Goal: Information Seeking & Learning: Learn about a topic

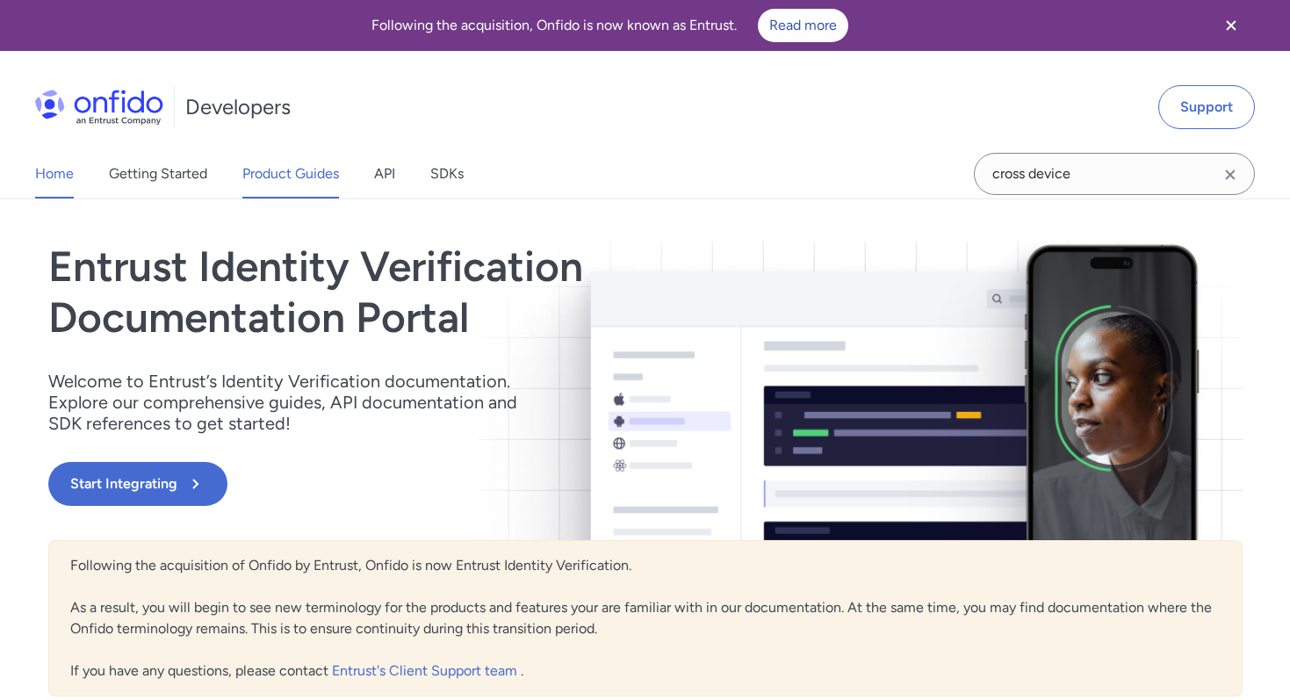
click at [310, 185] on link "Product Guides" at bounding box center [290, 173] width 97 height 49
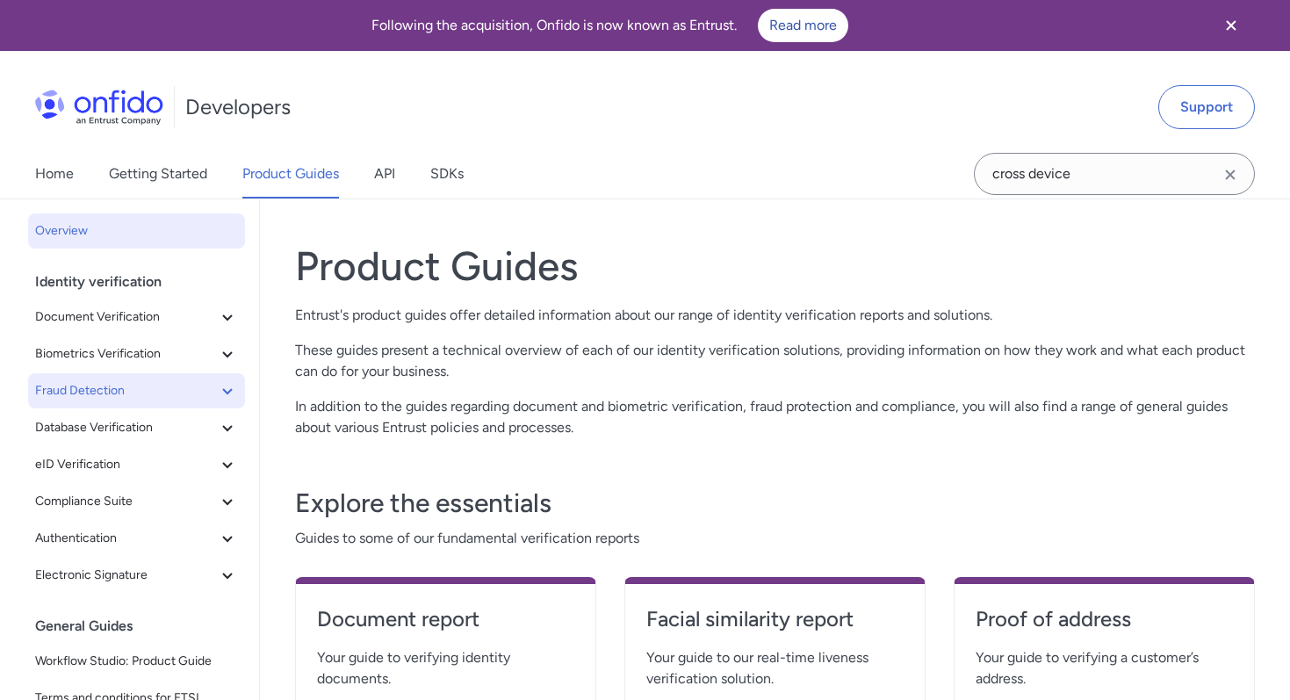
click at [160, 398] on span "Fraud Detection" at bounding box center [126, 390] width 182 height 21
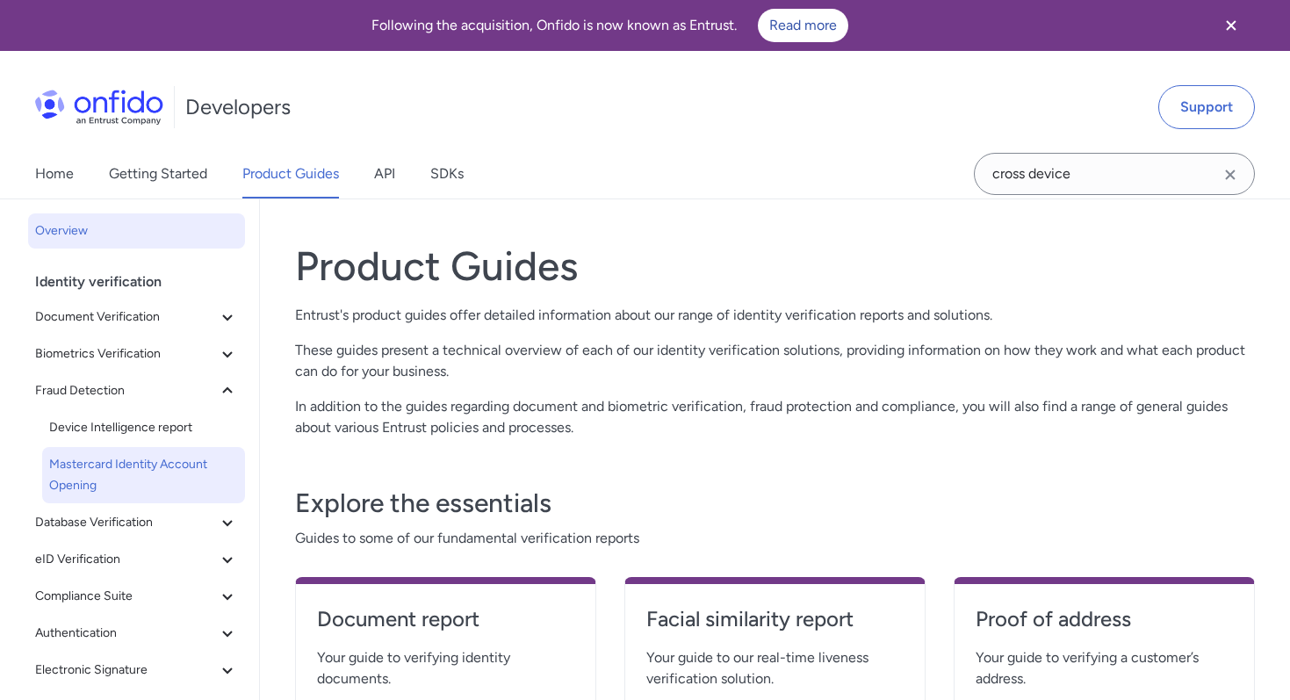
click at [151, 465] on span "Mastercard Identity Account Opening" at bounding box center [143, 475] width 189 height 42
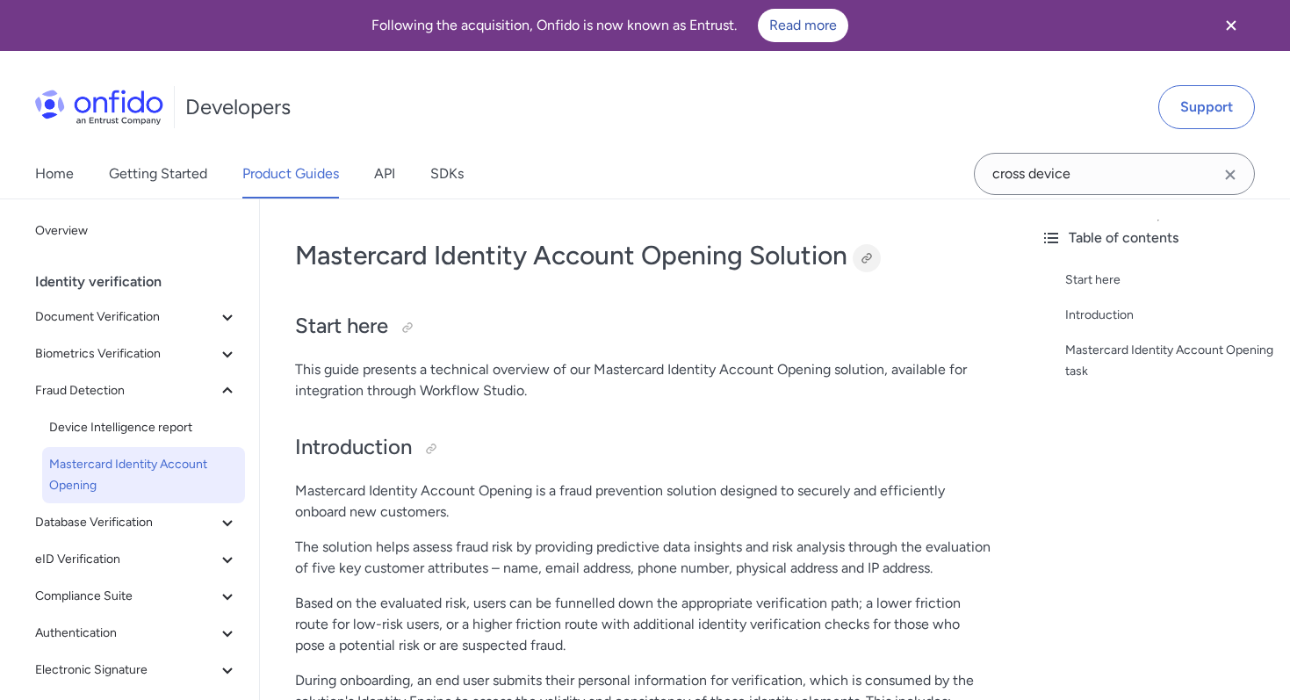
click at [868, 258] on div at bounding box center [866, 258] width 14 height 14
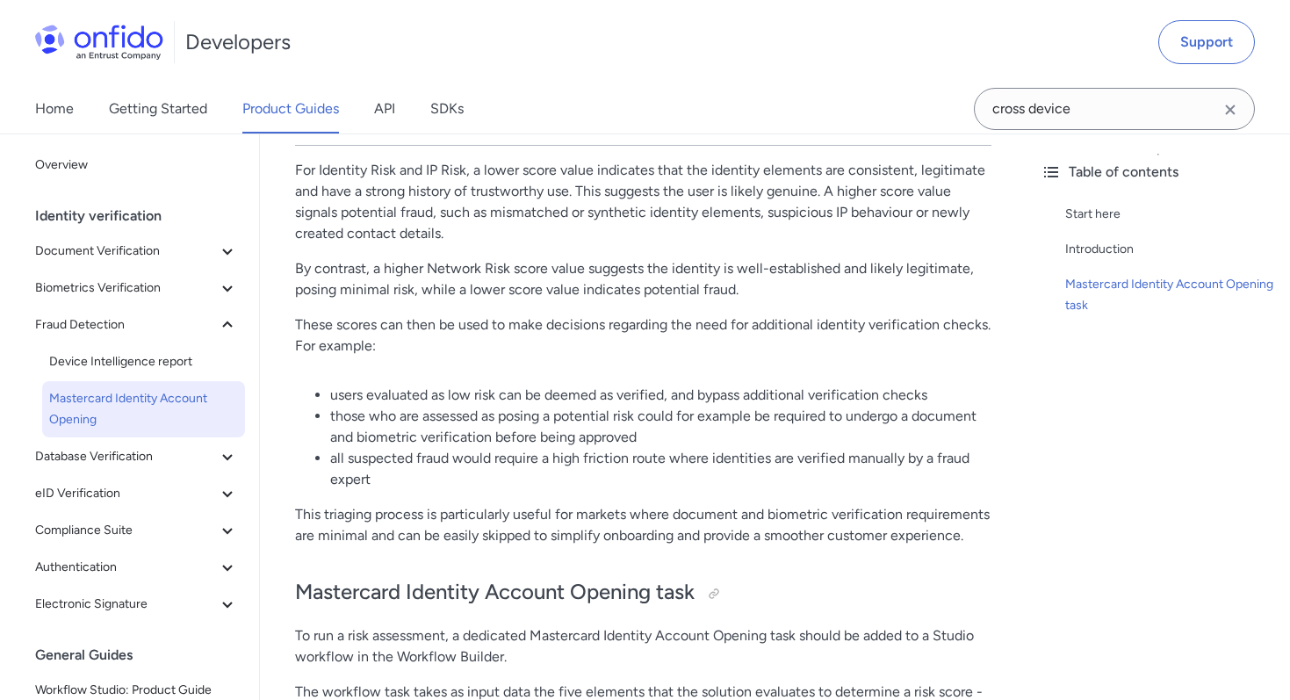
scroll to position [290, 0]
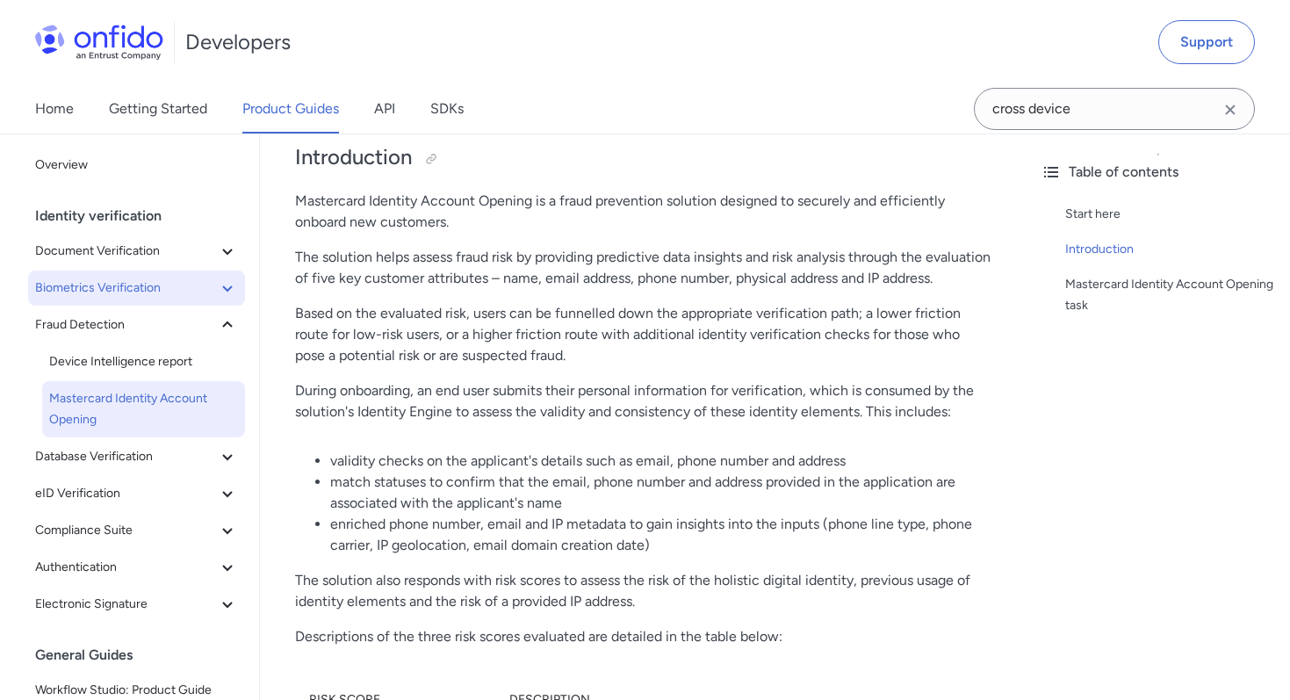
click at [140, 284] on span "Biometrics Verification" at bounding box center [126, 287] width 182 height 21
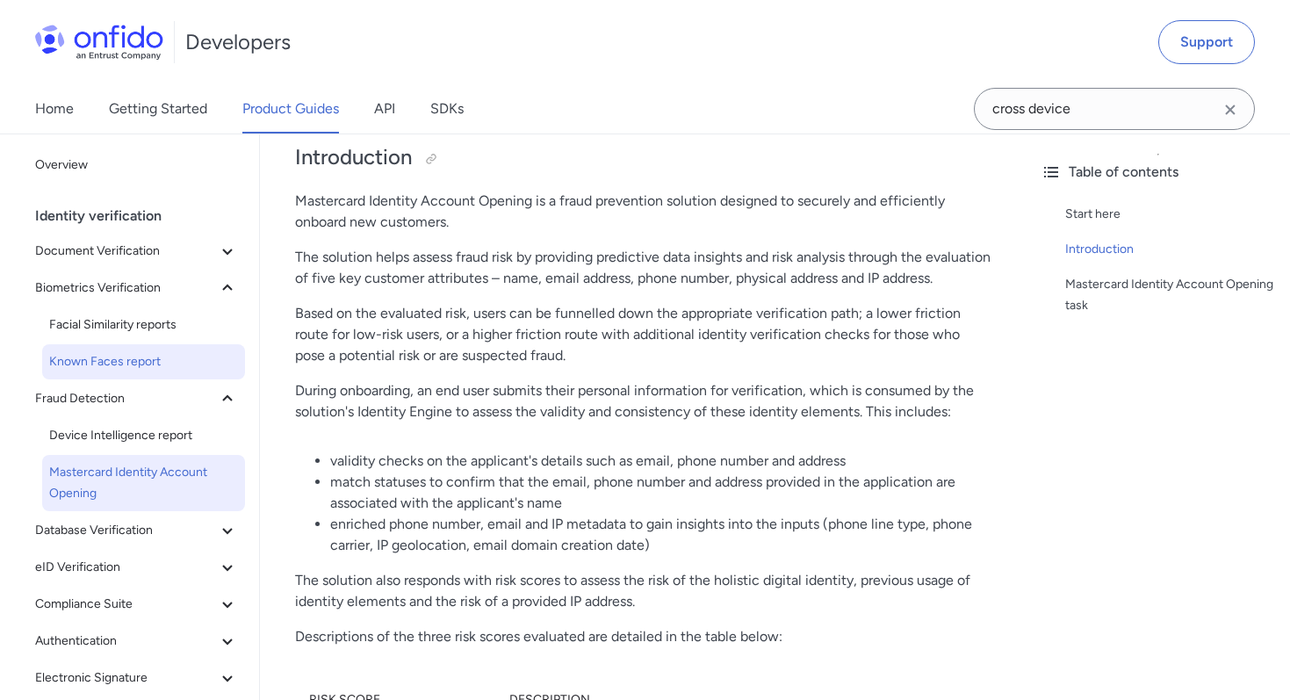
click at [135, 362] on span "Known Faces report" at bounding box center [143, 361] width 189 height 21
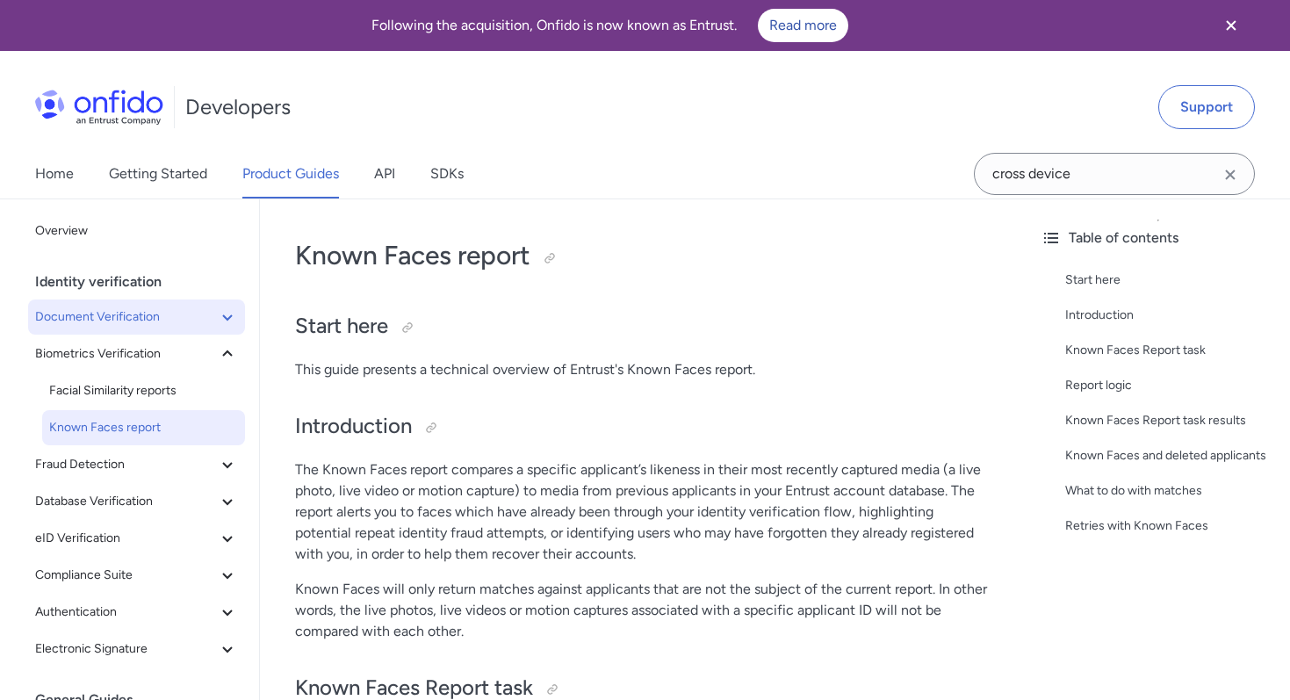
click at [160, 328] on button "Document Verification" at bounding box center [136, 316] width 217 height 35
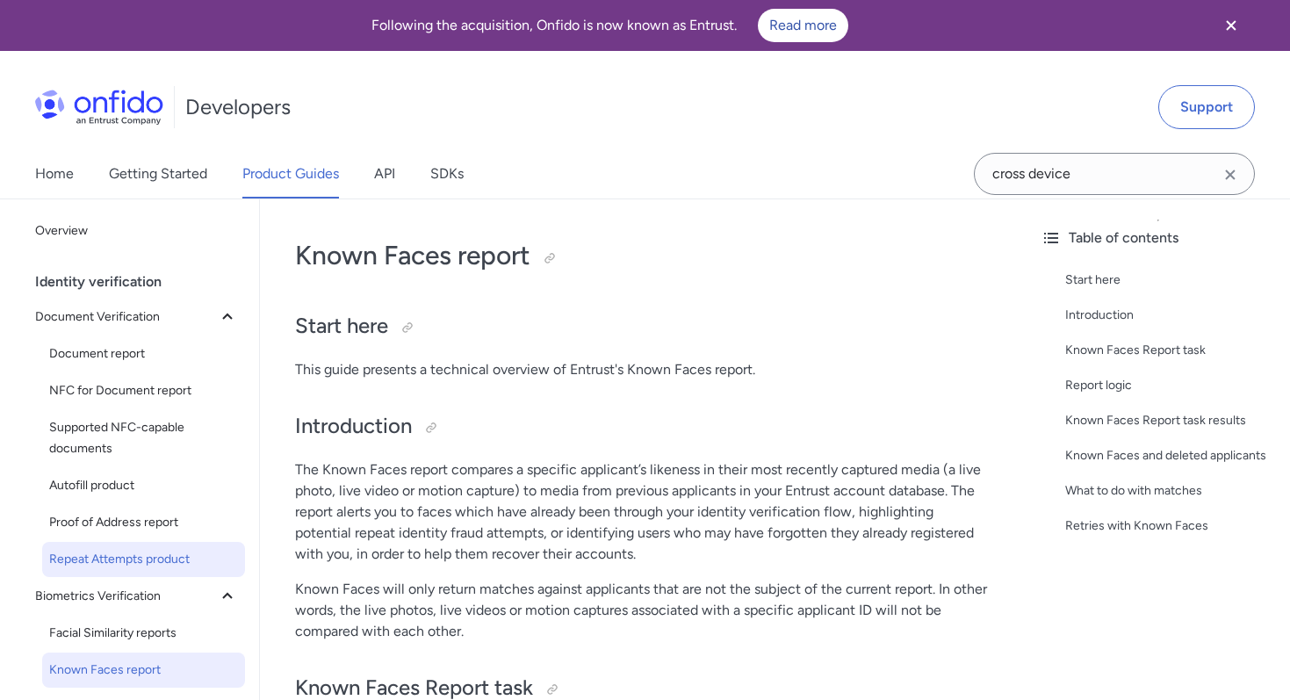
click at [173, 565] on span "Repeat Attempts product" at bounding box center [143, 559] width 189 height 21
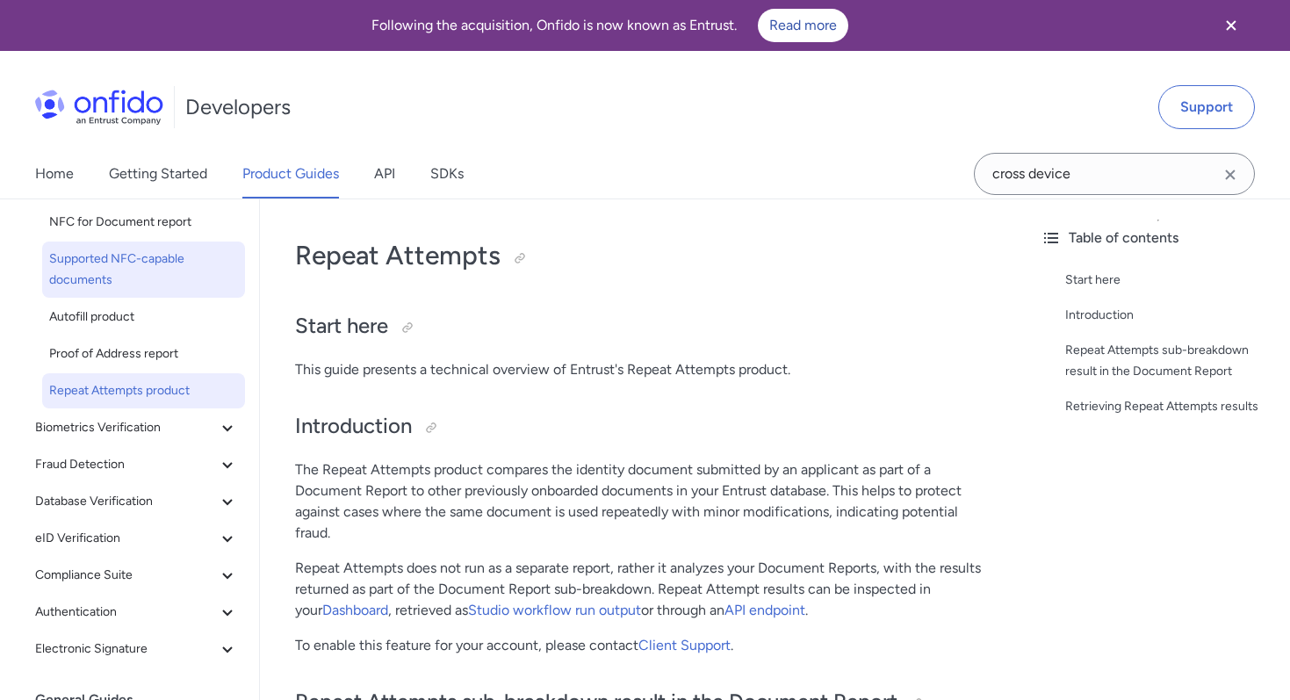
scroll to position [201, 0]
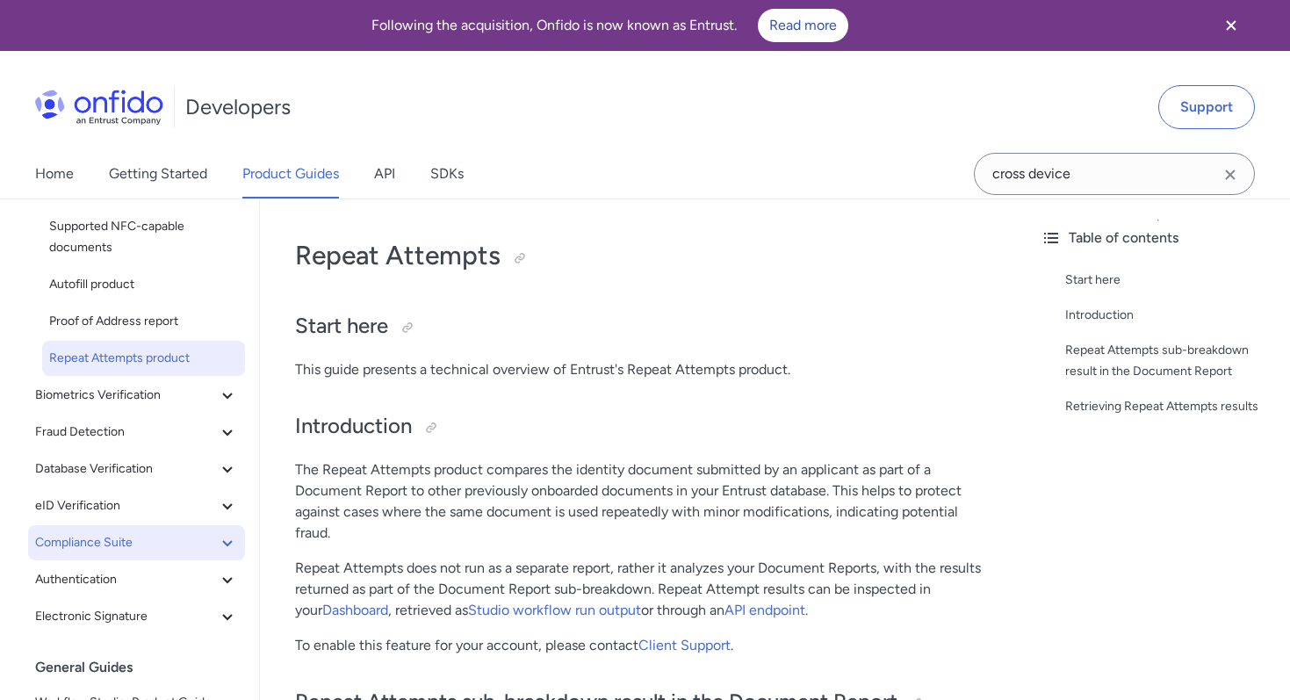
click at [162, 546] on span "Compliance Suite" at bounding box center [126, 542] width 182 height 21
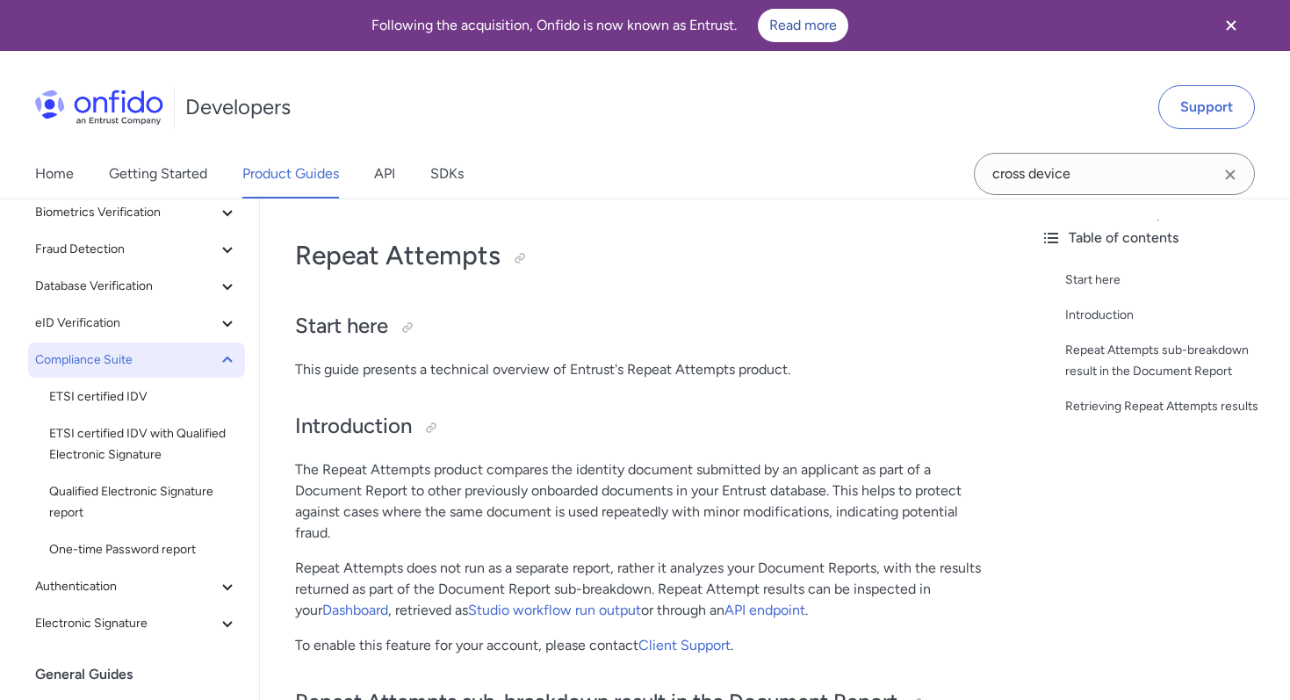
scroll to position [392, 0]
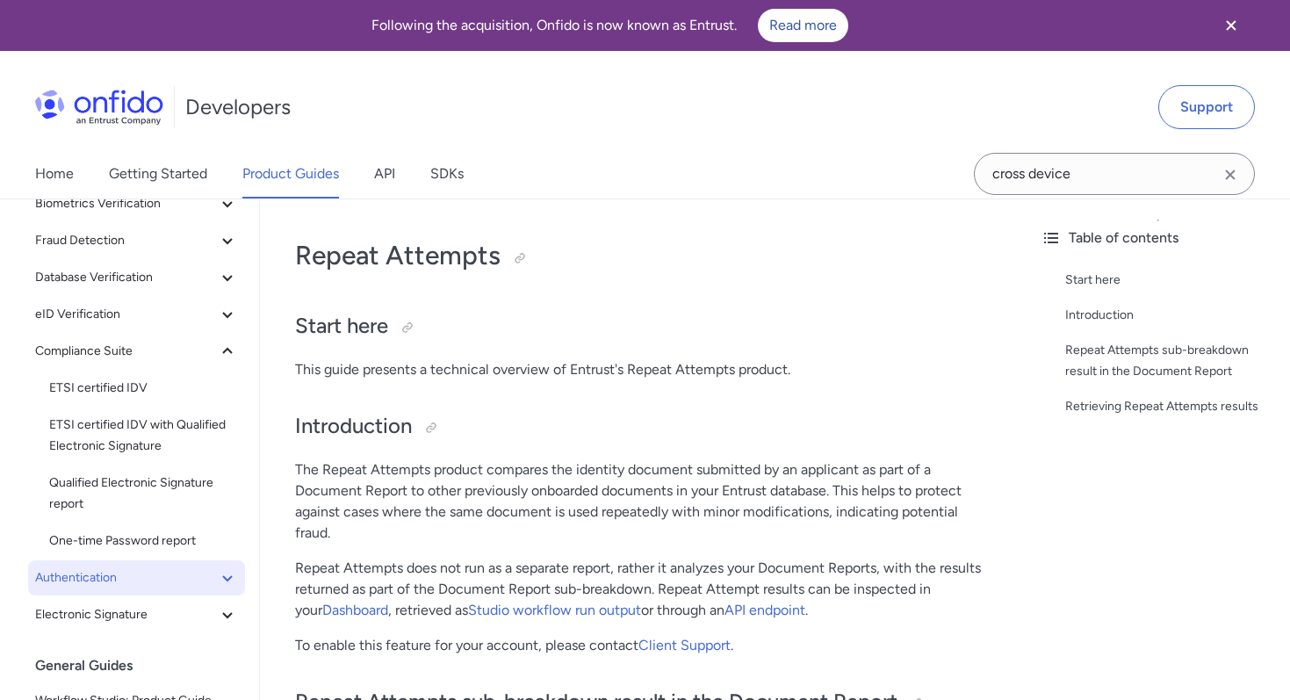
click at [161, 573] on span "Authentication" at bounding box center [126, 577] width 182 height 21
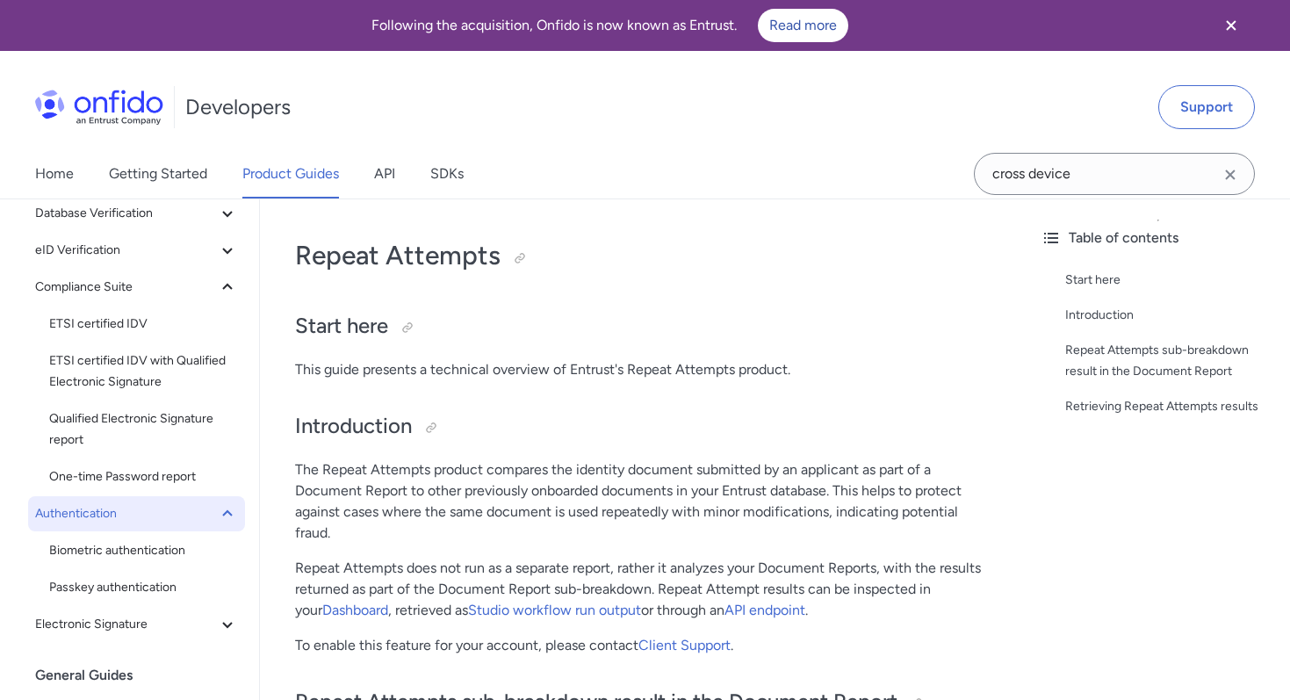
scroll to position [474, 0]
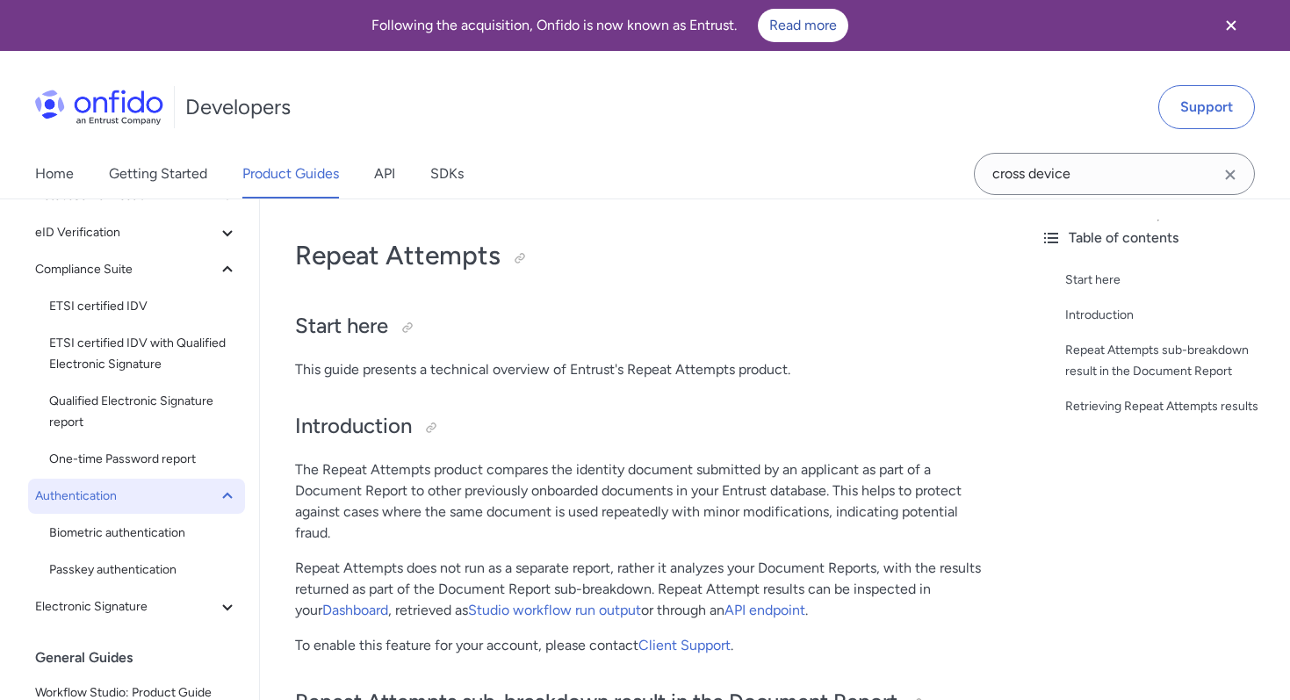
click at [153, 505] on span "Authentication" at bounding box center [126, 495] width 182 height 21
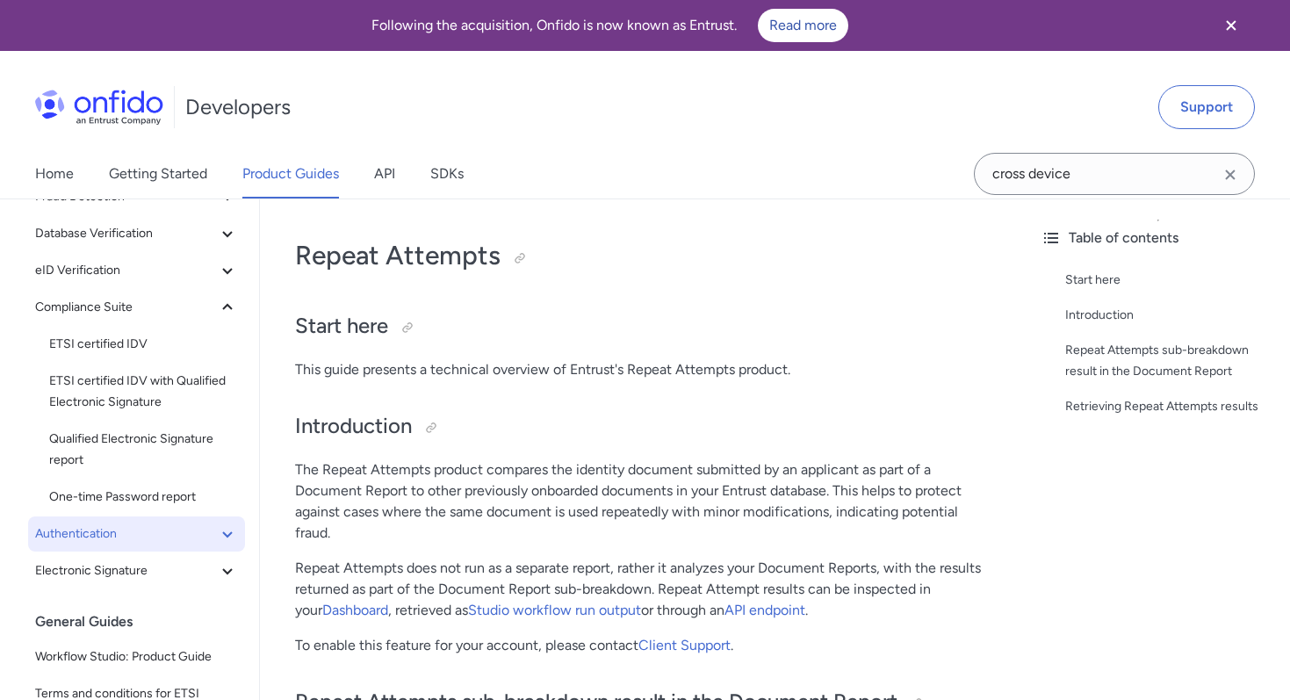
scroll to position [411, 0]
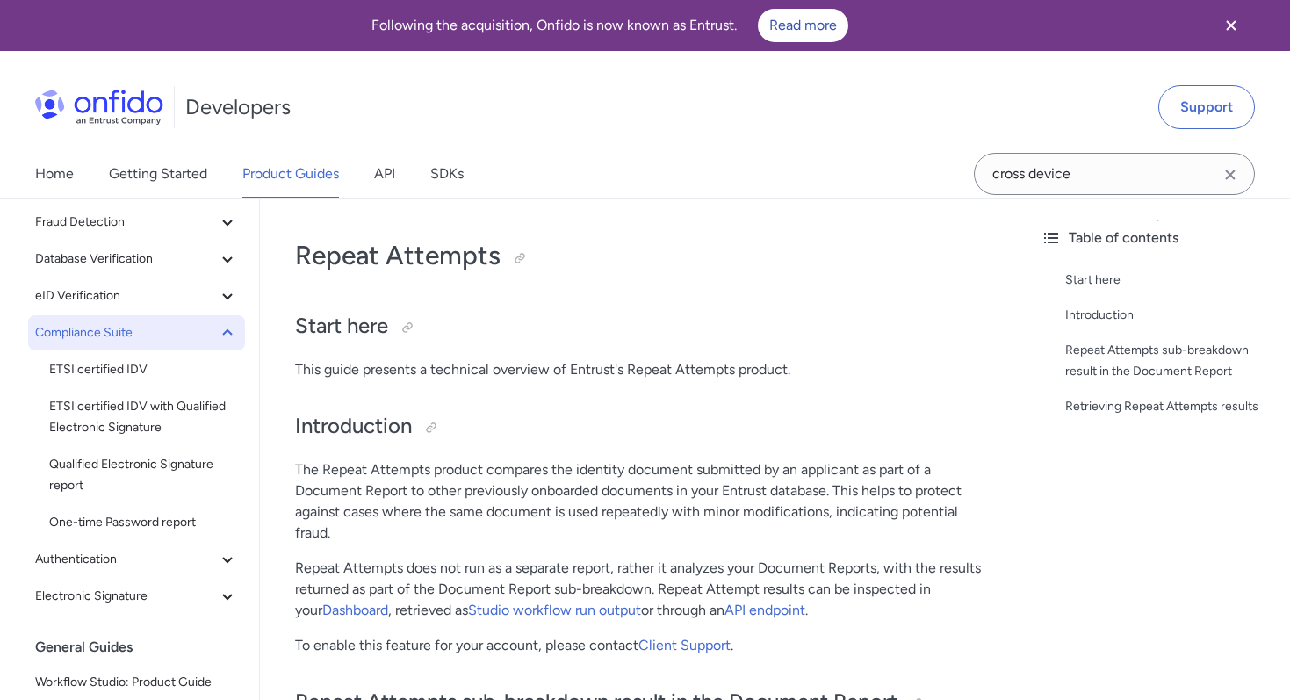
click at [156, 326] on span "Compliance Suite" at bounding box center [126, 332] width 182 height 21
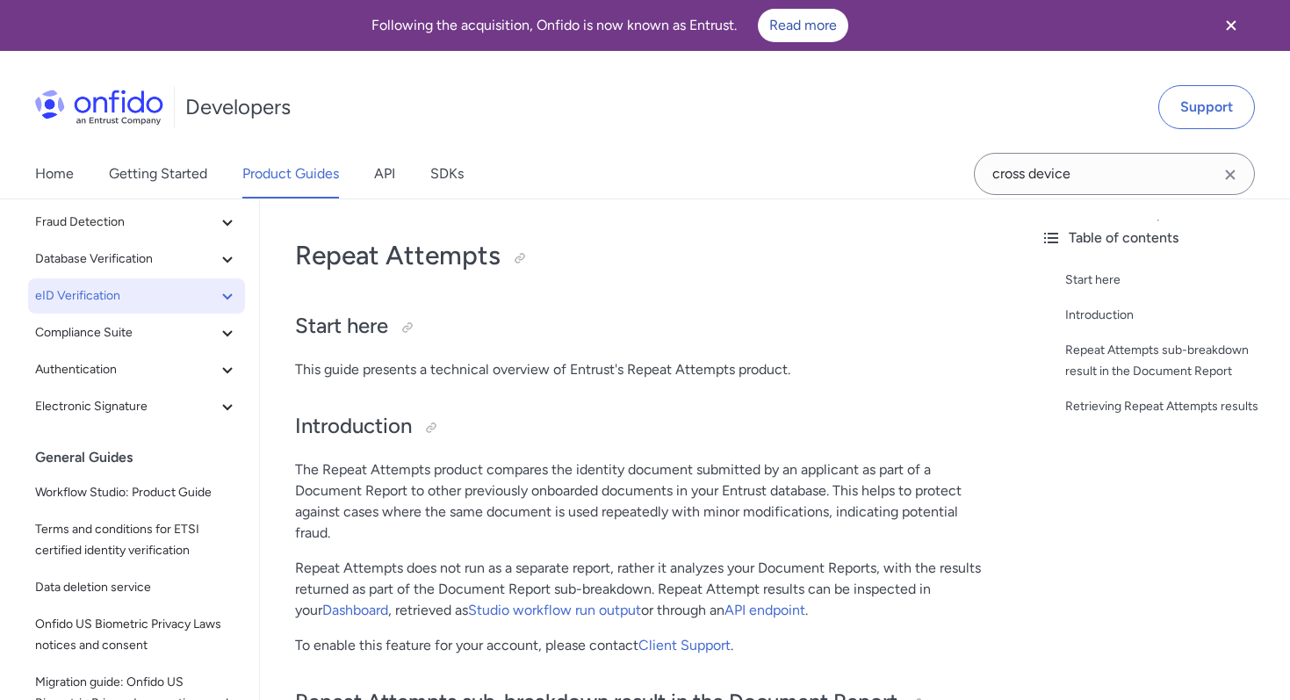
click at [161, 286] on span "eID Verification" at bounding box center [126, 295] width 182 height 21
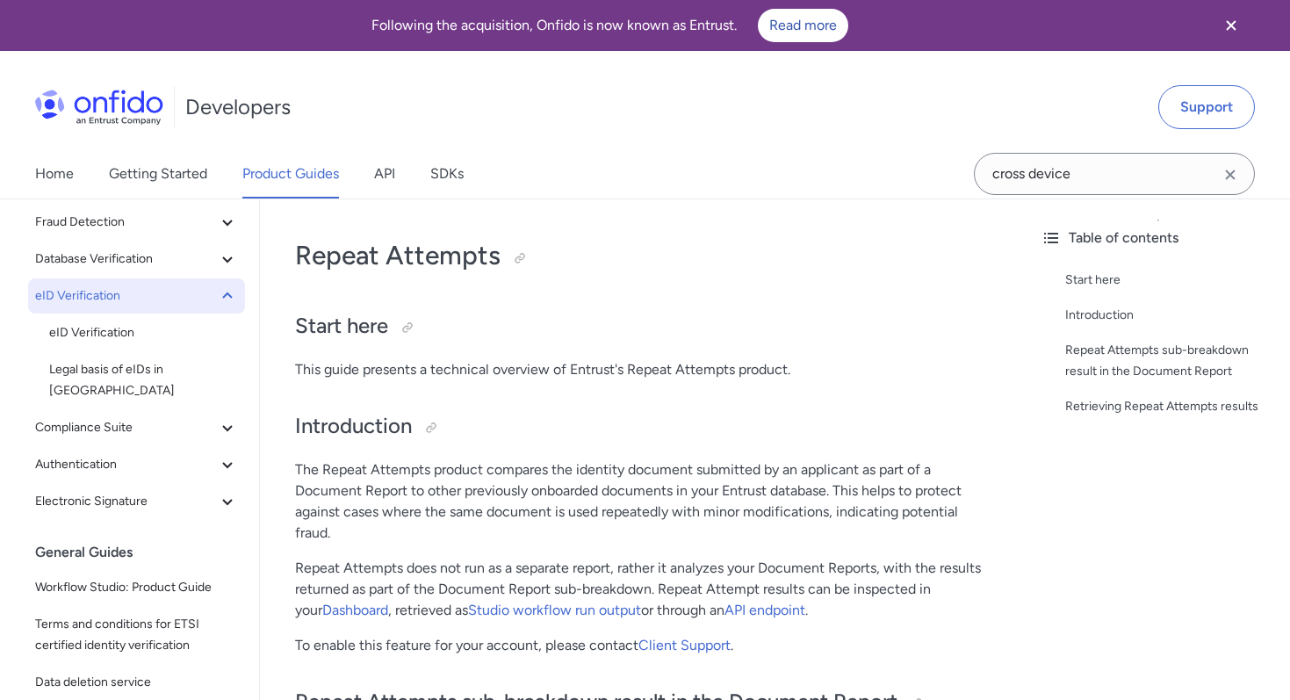
click at [161, 286] on span "eID Verification" at bounding box center [126, 295] width 182 height 21
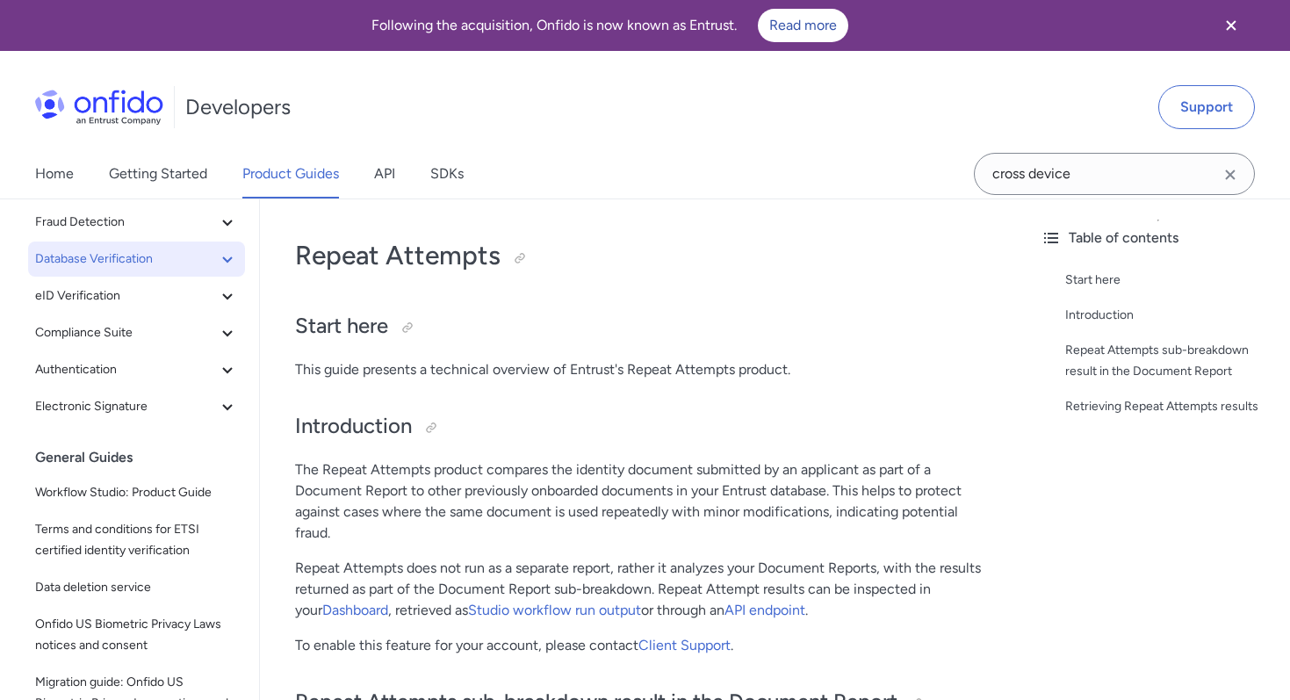
click at [161, 264] on span "Database Verification" at bounding box center [126, 258] width 182 height 21
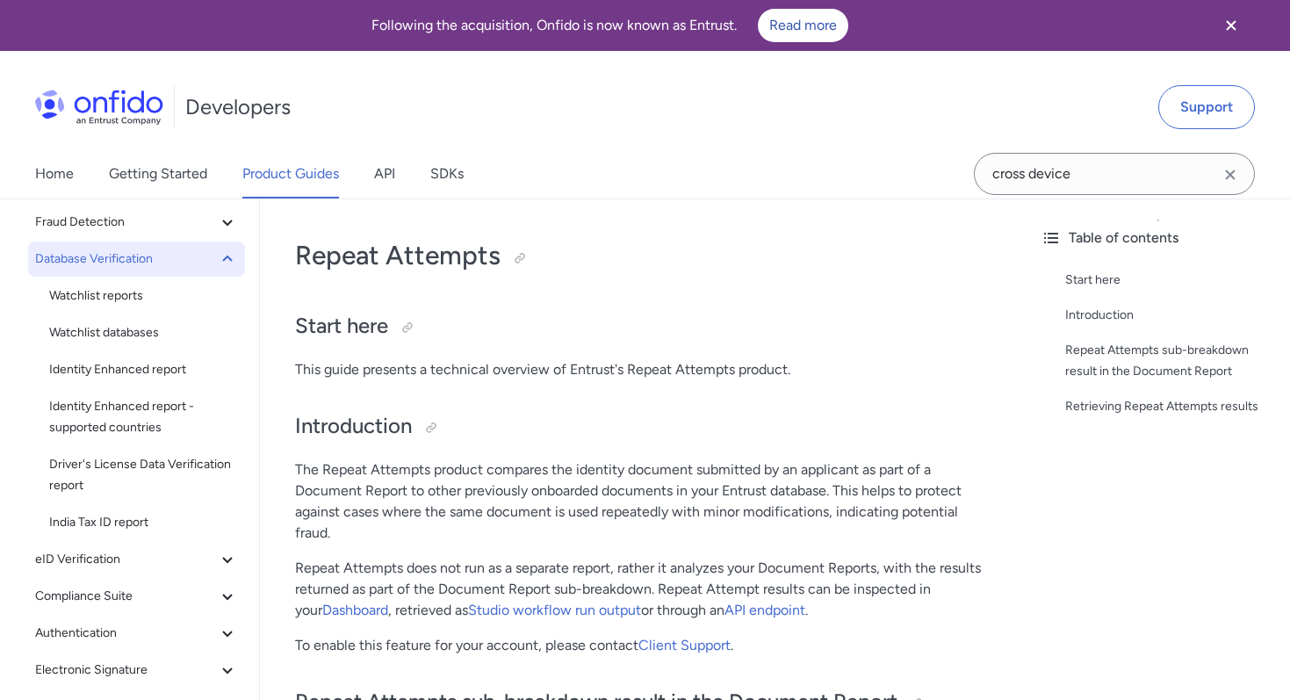
click at [161, 264] on span "Database Verification" at bounding box center [126, 258] width 182 height 21
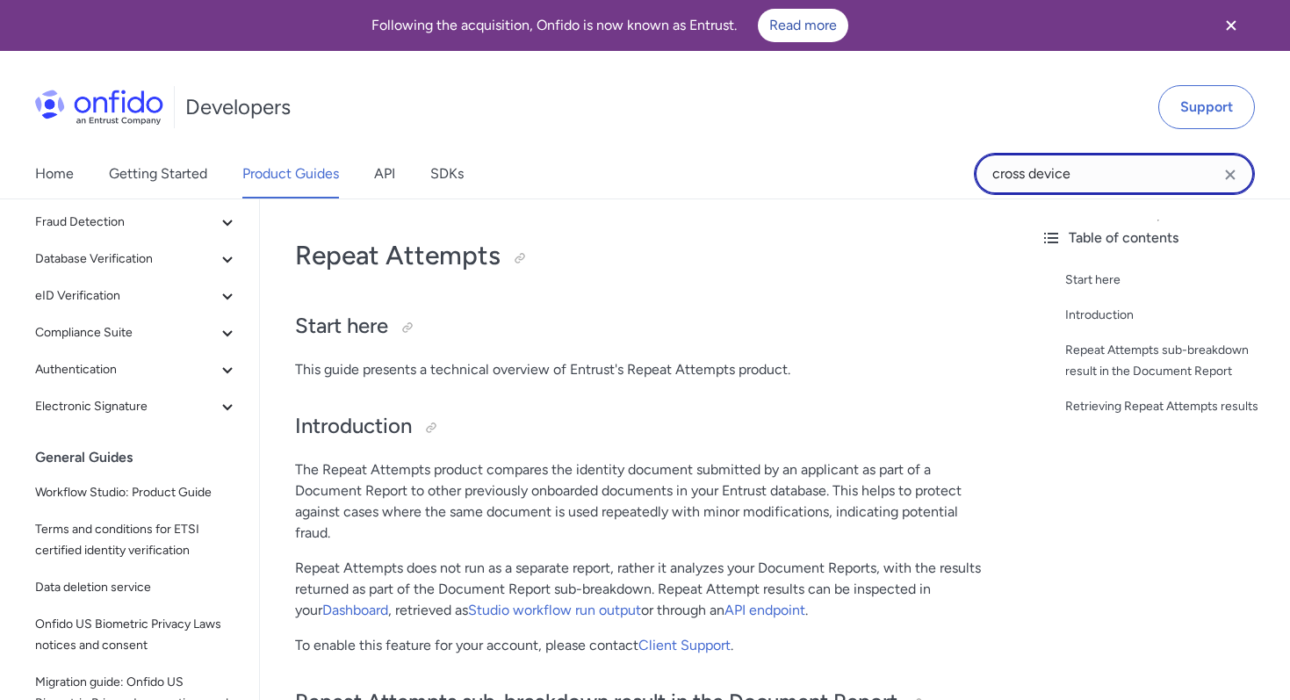
click at [1016, 168] on input "cross device" at bounding box center [1114, 174] width 281 height 42
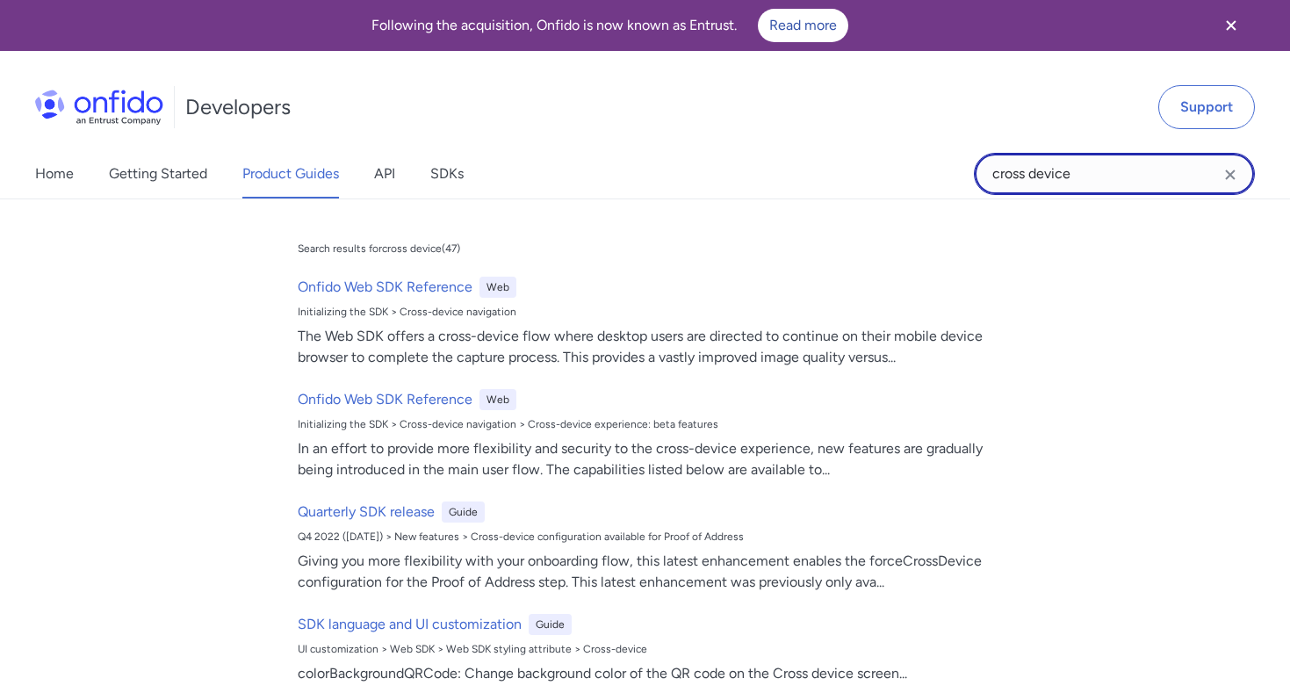
click at [1016, 168] on input "cross device" at bounding box center [1114, 174] width 281 height 42
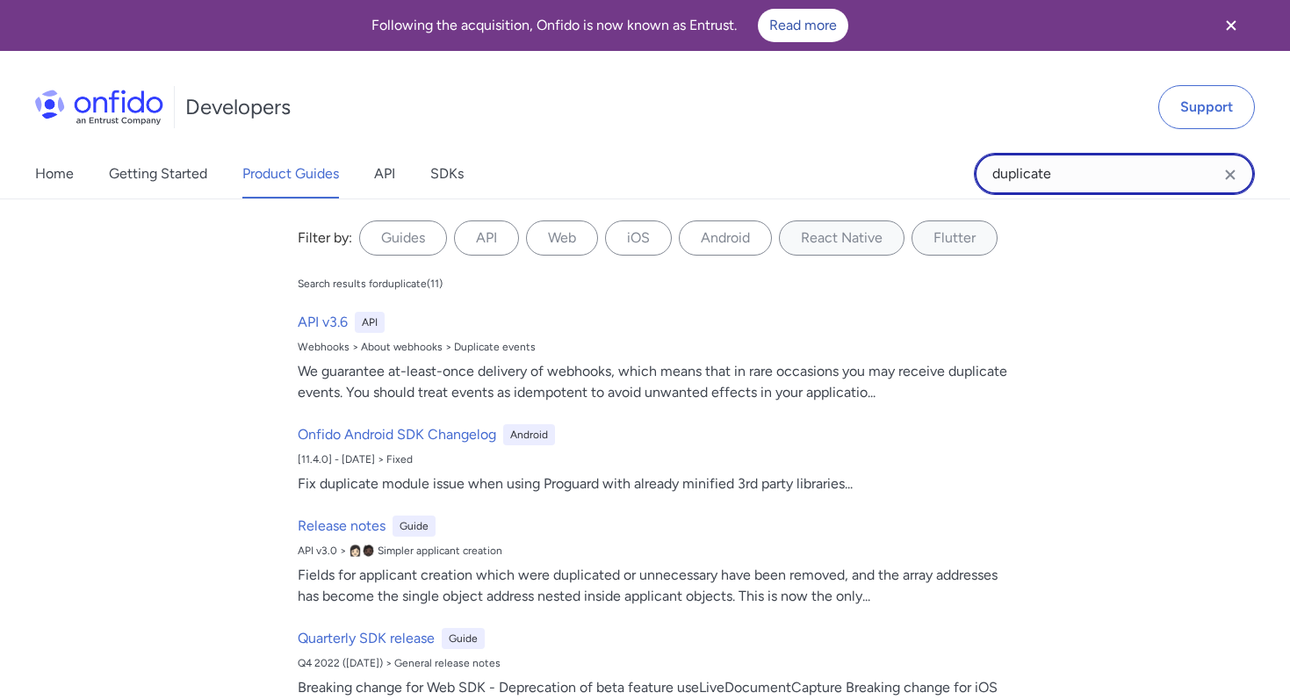
type input "duplicate"
click at [1232, 173] on icon "Clear search field button" at bounding box center [1229, 174] width 21 height 21
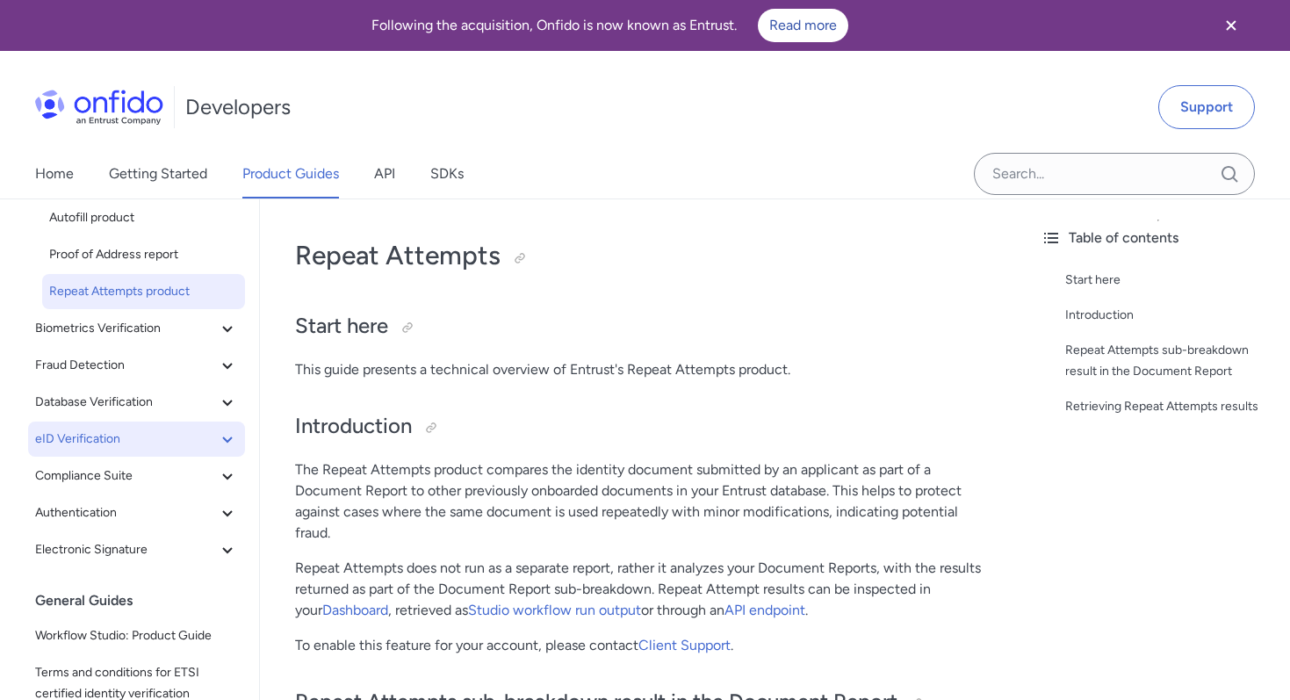
scroll to position [269, 0]
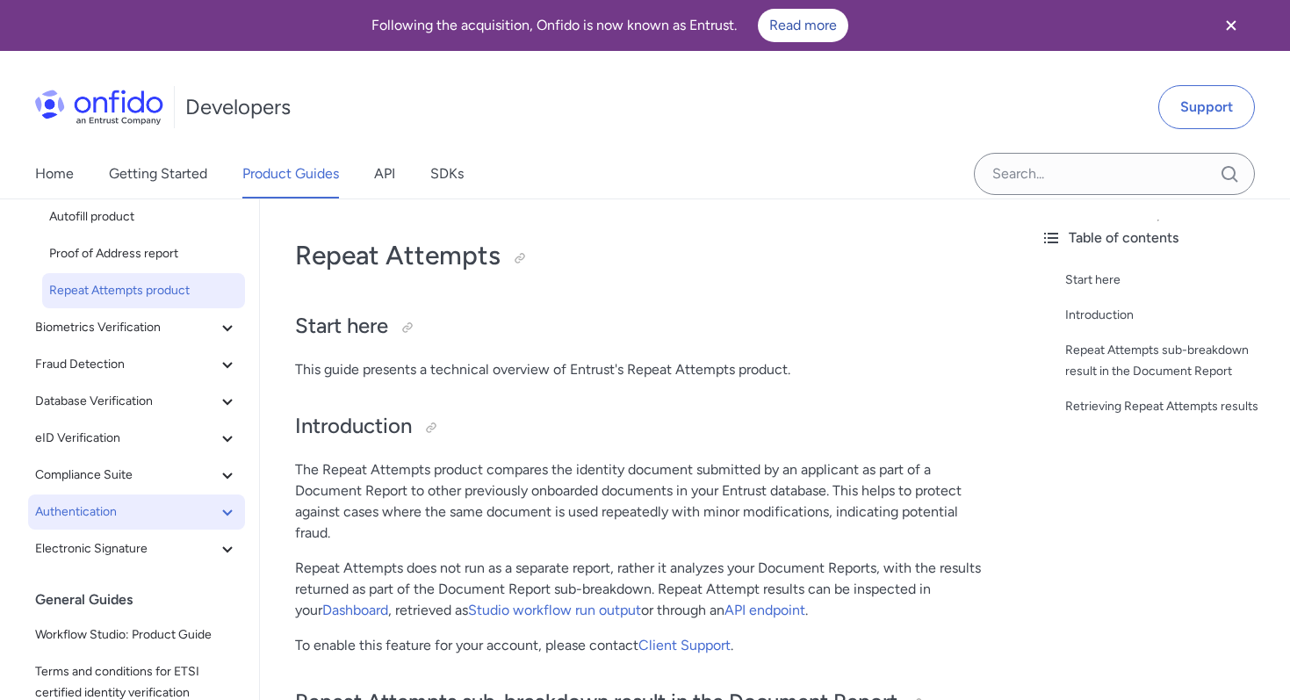
click at [164, 514] on span "Authentication" at bounding box center [126, 511] width 182 height 21
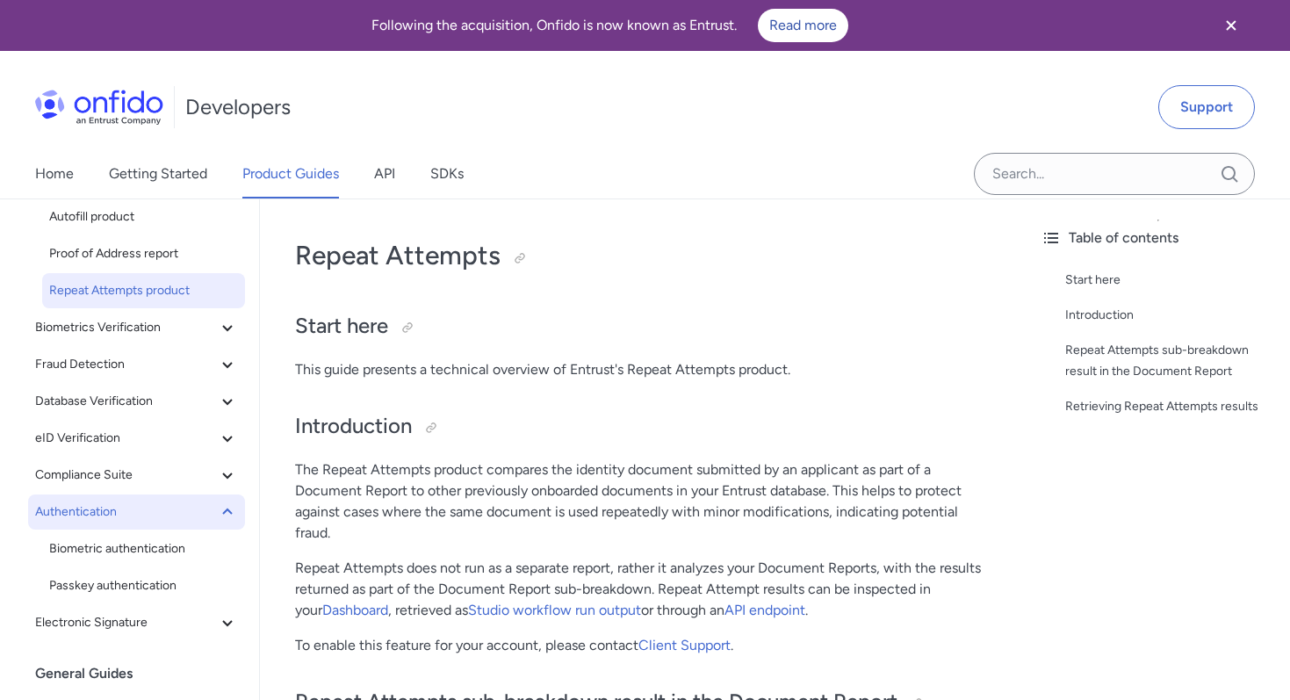
click at [165, 514] on span "Authentication" at bounding box center [126, 511] width 182 height 21
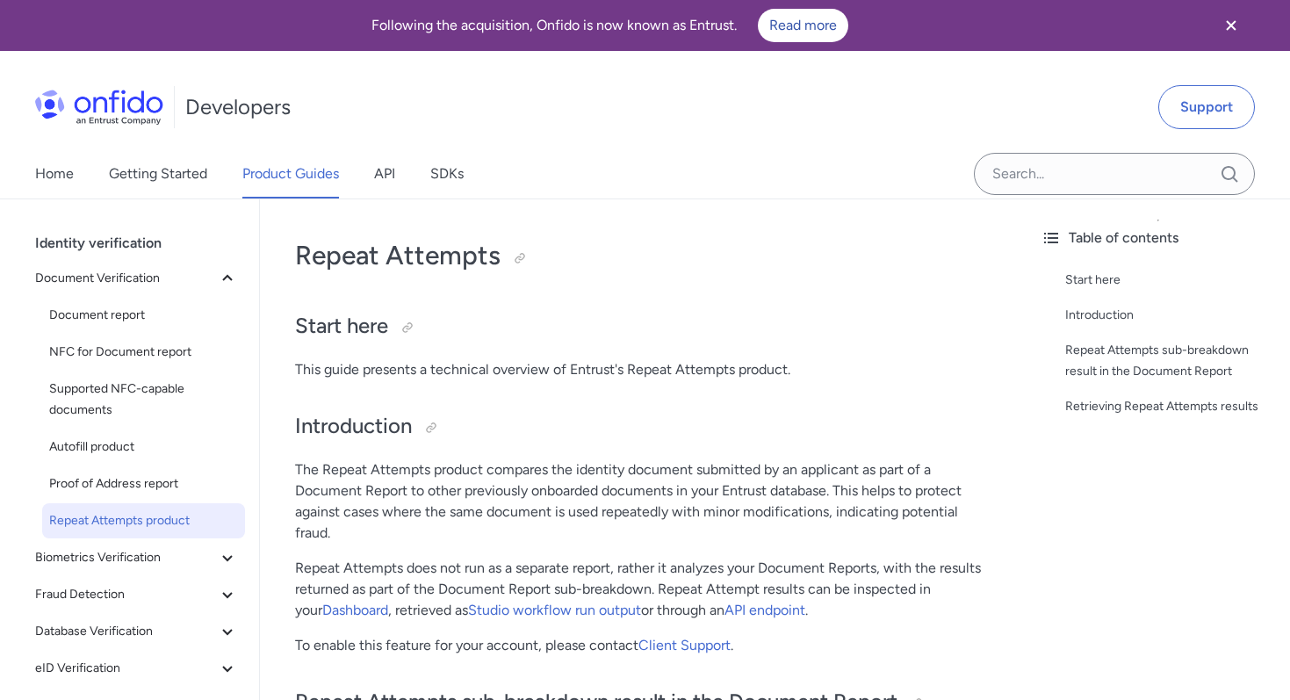
scroll to position [0, 0]
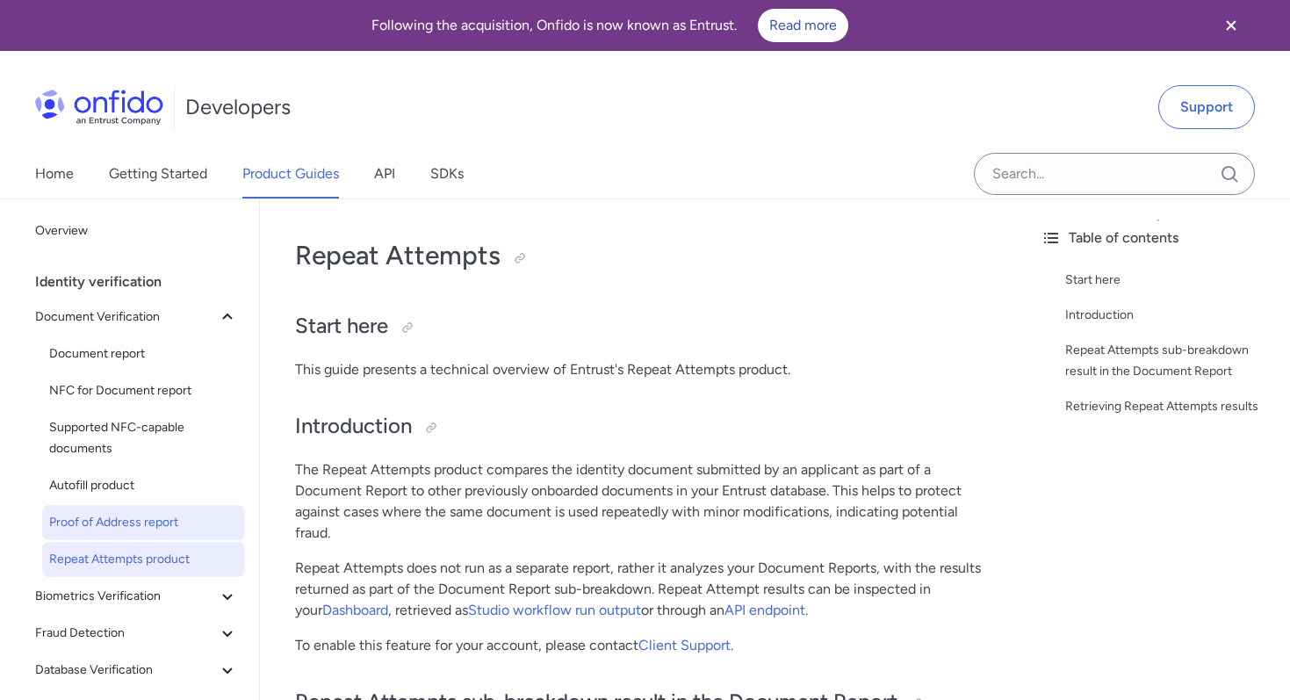
click at [165, 524] on span "Proof of Address report" at bounding box center [143, 522] width 189 height 21
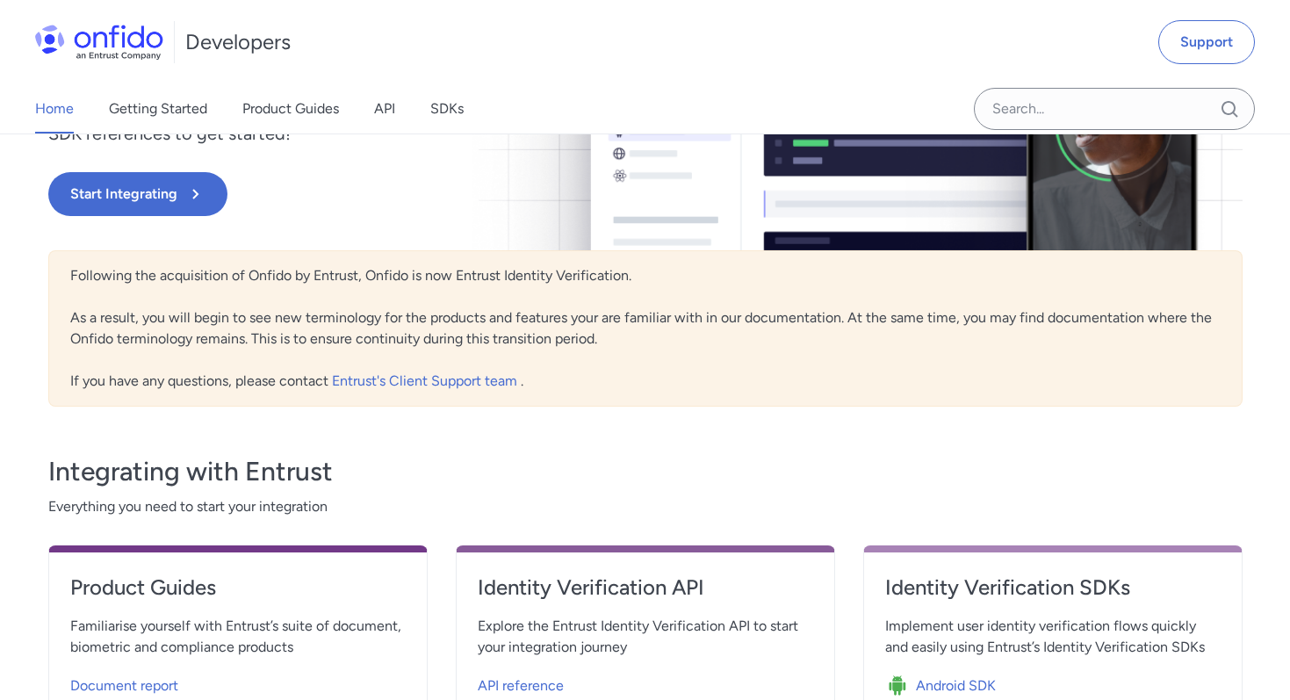
scroll to position [270, 0]
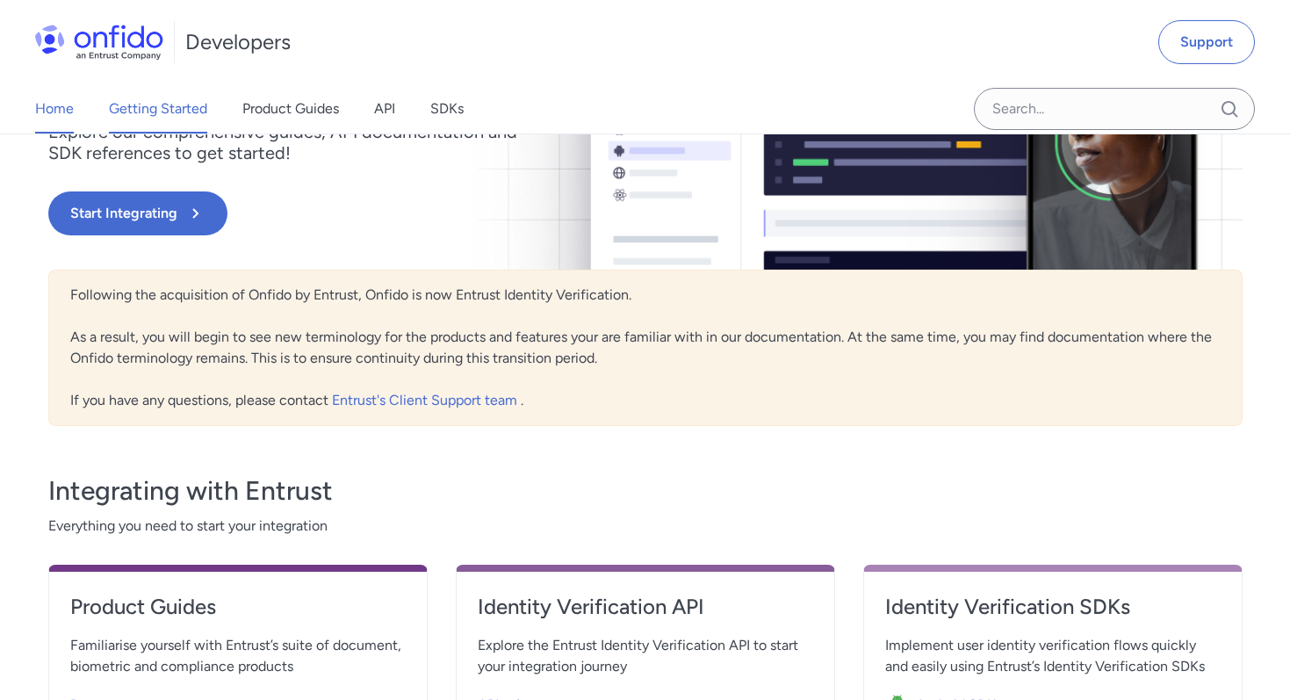
click at [141, 111] on link "Getting Started" at bounding box center [158, 108] width 98 height 49
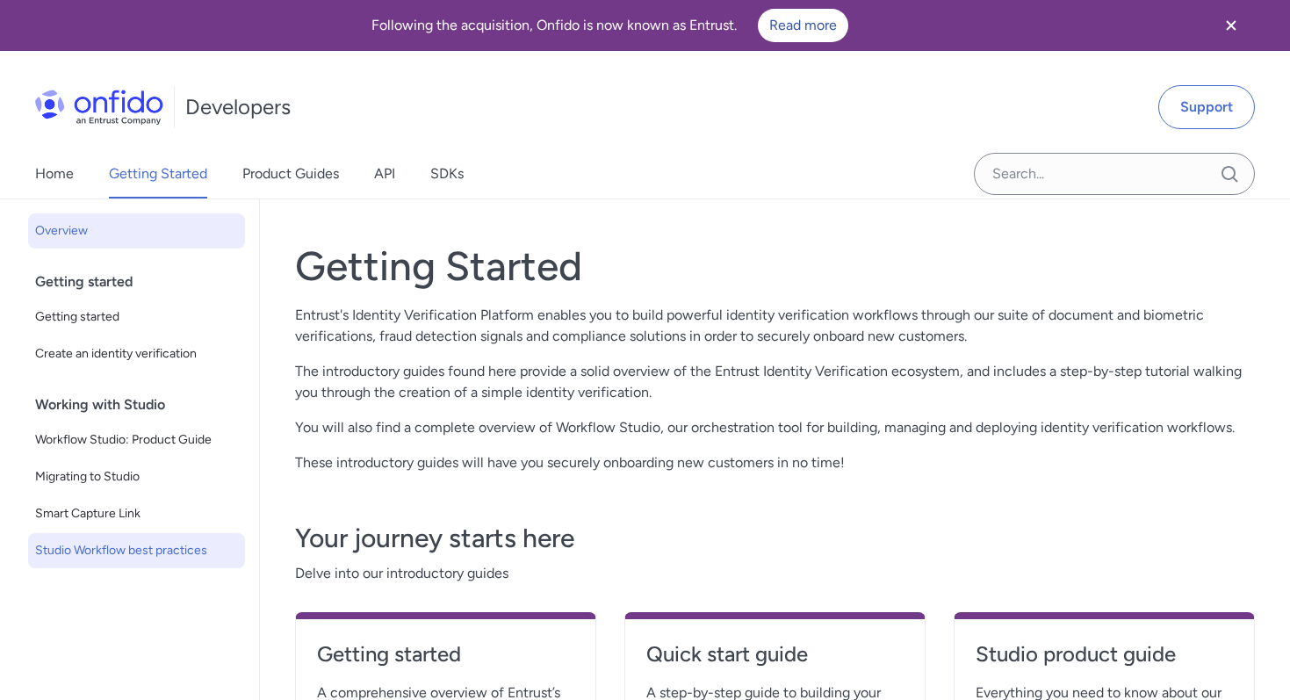
click at [135, 546] on span "Studio Workflow best practices" at bounding box center [136, 550] width 203 height 21
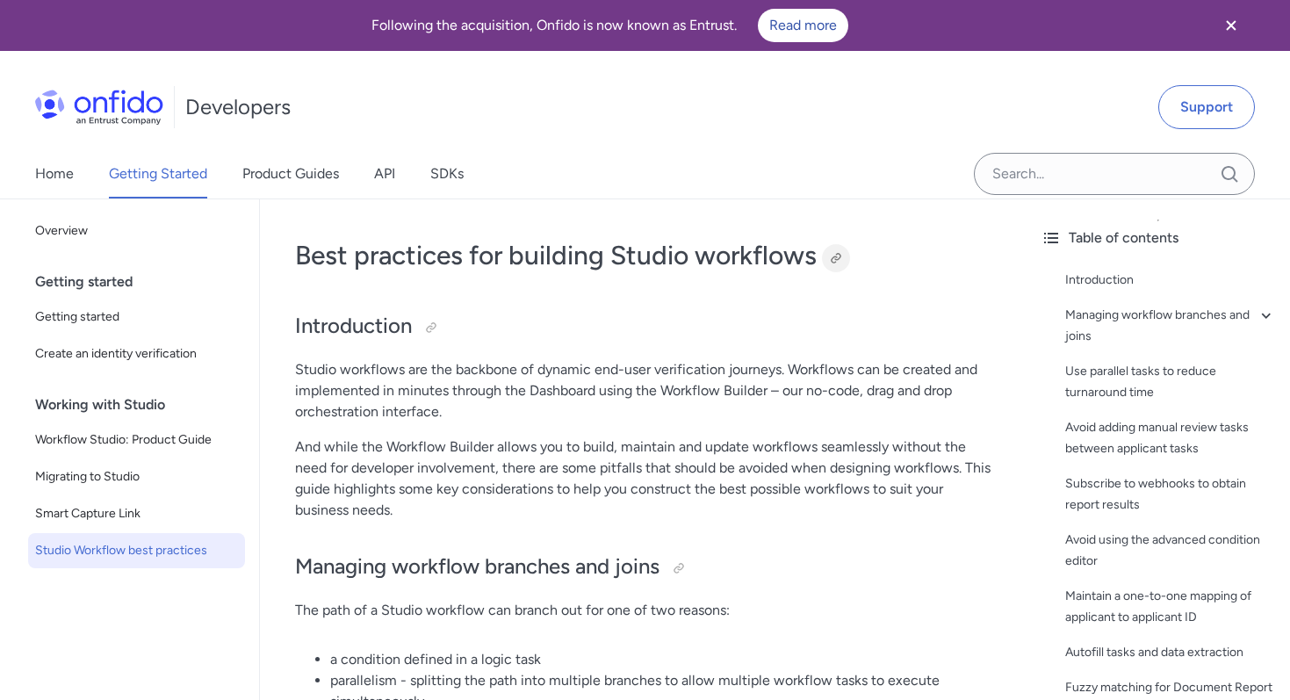
click at [841, 262] on div at bounding box center [836, 258] width 14 height 14
click at [155, 446] on span "Workflow Studio: Product Guide" at bounding box center [136, 439] width 203 height 21
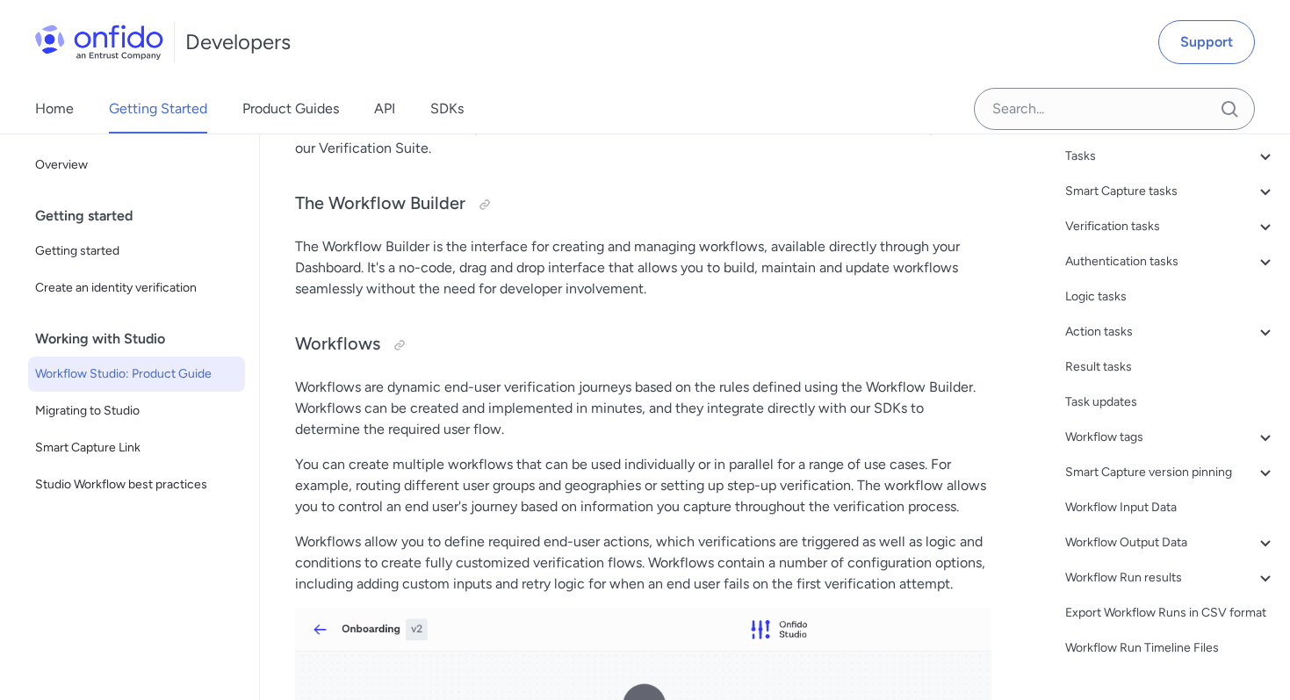
scroll to position [423, 0]
click at [398, 345] on div at bounding box center [399, 347] width 14 height 14
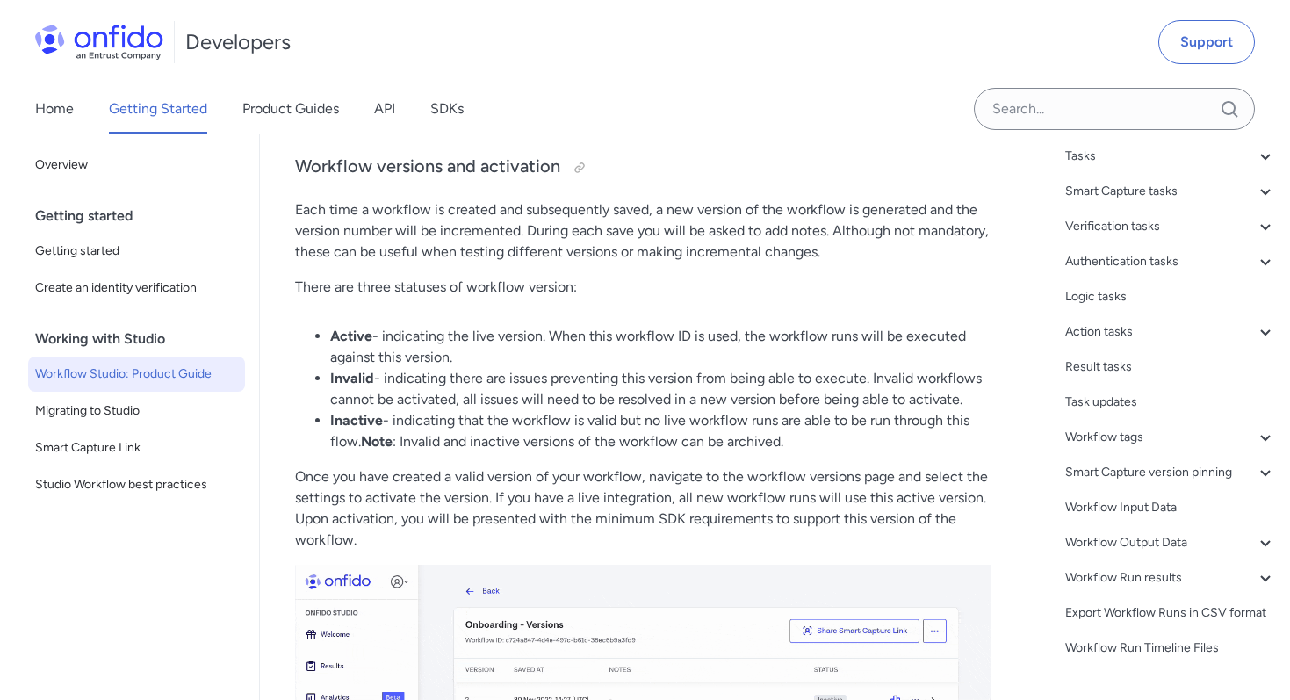
scroll to position [3084, 0]
